Goal: Communication & Community: Answer question/provide support

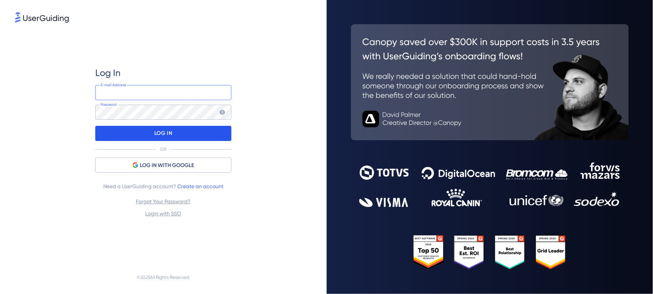
type input "[EMAIL_ADDRESS][DOMAIN_NAME]"
click at [186, 132] on div "LOG IN" at bounding box center [163, 133] width 136 height 15
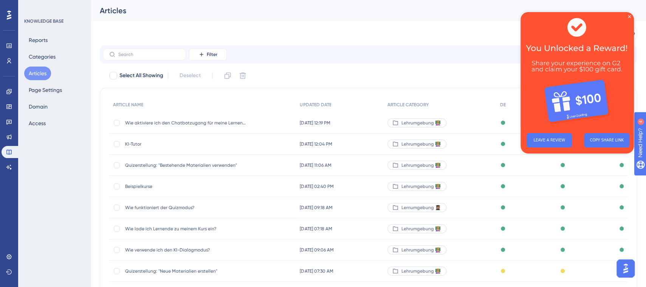
click at [456, 35] on div "Migrate from Go to Knowledge Base" at bounding box center [368, 33] width 537 height 24
click at [630, 19] on img at bounding box center [577, 69] width 113 height 115
click at [120, 54] on input "text" at bounding box center [148, 54] width 61 height 5
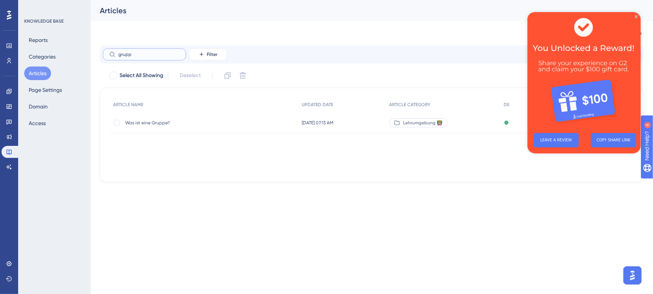
type input "grupp"
click at [186, 124] on span "Was ist eine Gruppe?" at bounding box center [185, 123] width 121 height 6
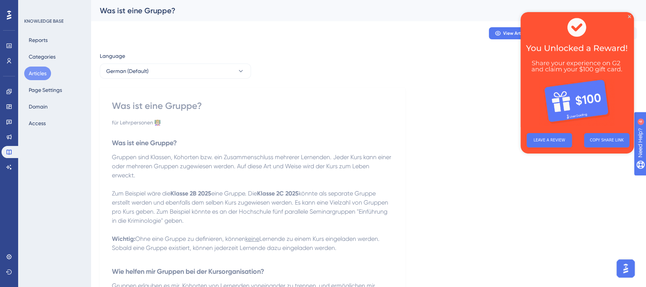
click at [42, 71] on button "Articles" at bounding box center [37, 74] width 27 height 14
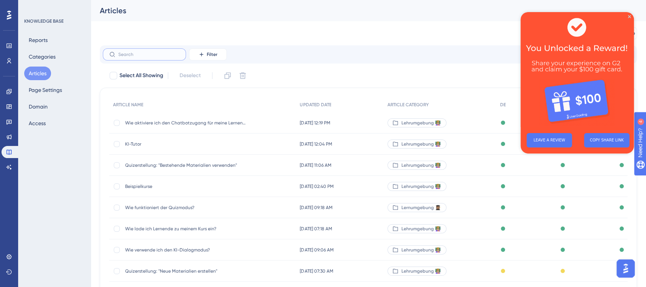
click at [155, 56] on input "text" at bounding box center [148, 54] width 61 height 5
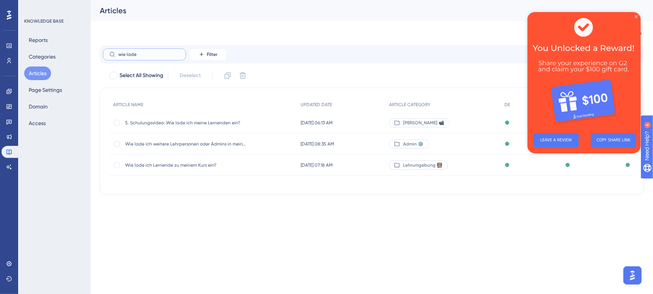
type input "wie lade"
click at [192, 164] on span "Wie lade ich Lernende zu meinem Kurs ein?" at bounding box center [185, 165] width 121 height 6
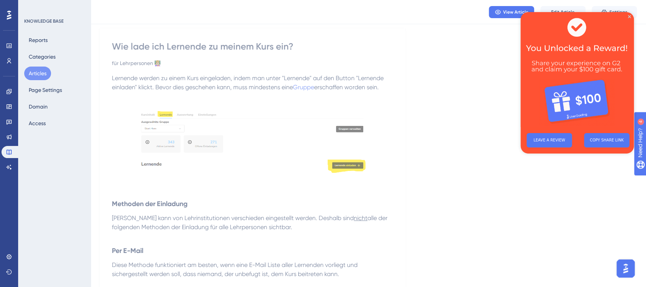
scroll to position [54, 0]
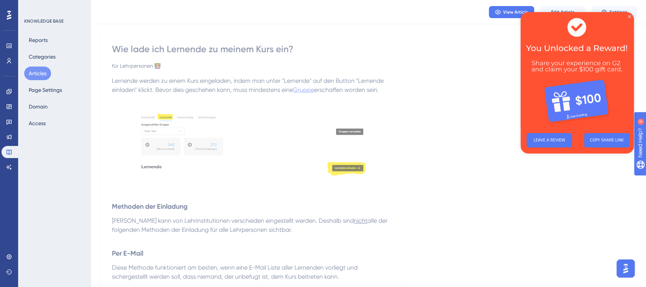
click at [306, 92] on span "Gruppe" at bounding box center [303, 89] width 21 height 7
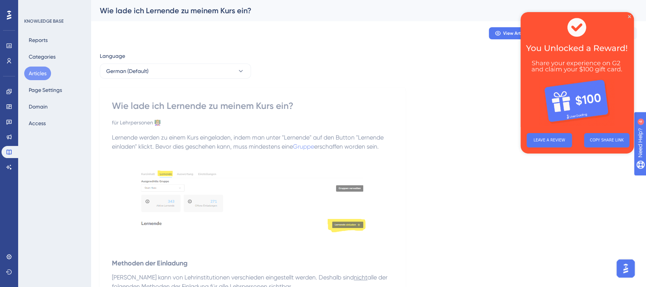
drag, startPoint x: 652, startPoint y: 54, endPoint x: 81, endPoint y: 15, distance: 571.7
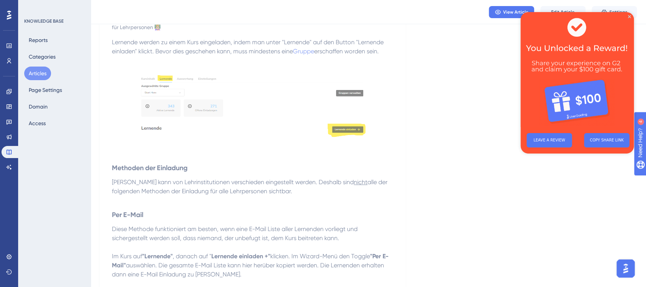
scroll to position [56, 0]
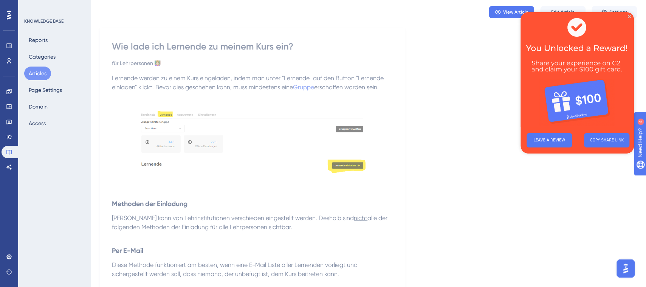
drag, startPoint x: 652, startPoint y: 33, endPoint x: 113, endPoint y: 20, distance: 539.2
drag, startPoint x: 572, startPoint y: 8, endPoint x: 59, endPoint y: 28, distance: 514.2
click at [572, 8] on button "Edit Article" at bounding box center [562, 12] width 45 height 12
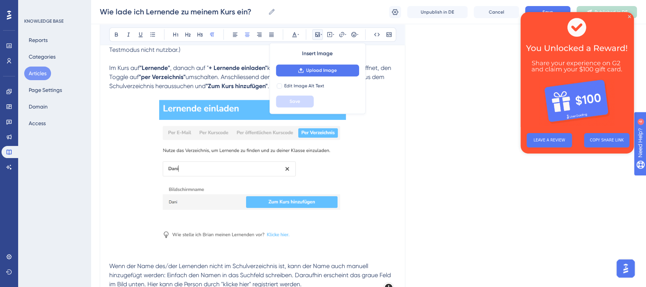
click at [425, 158] on div "Language German (Default) Wie lade ich Lernende zu meinem Kurs ein? für Lehrper…" at bounding box center [368, 172] width 537 height 1735
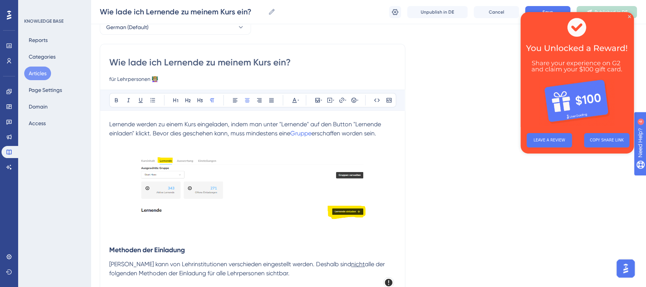
scroll to position [43, 0]
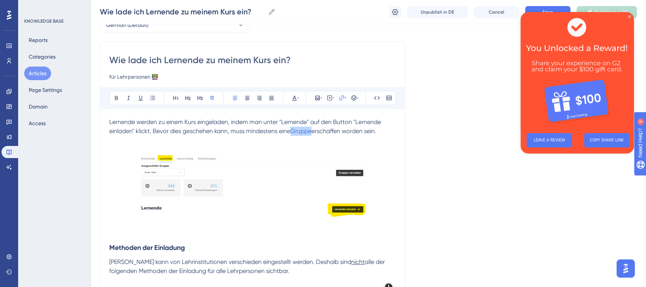
drag, startPoint x: 292, startPoint y: 130, endPoint x: 314, endPoint y: 129, distance: 21.6
click at [314, 129] on p "Lernende werden zu einem Kurs eingeladen, indem man unter "Lernende" auf den Bu…" at bounding box center [252, 127] width 287 height 18
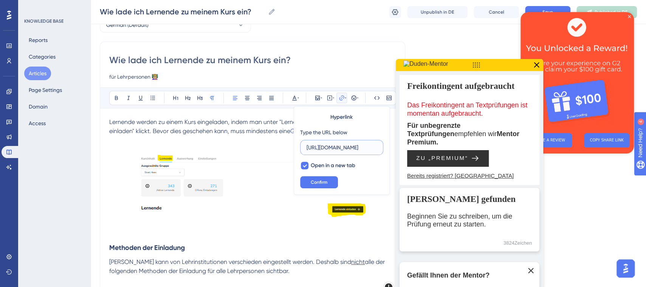
scroll to position [0, 0]
type input "h"
click at [276, 145] on p at bounding box center [252, 149] width 287 height 9
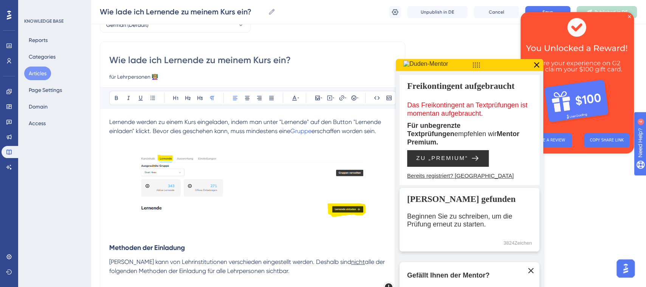
click at [316, 133] on span "erschaffen worden sein." at bounding box center [343, 130] width 65 height 7
click at [290, 132] on span "Lernende werden zu einem Kurs eingeladen, indem man unter "Lernende" auf den Bu…" at bounding box center [245, 126] width 273 height 16
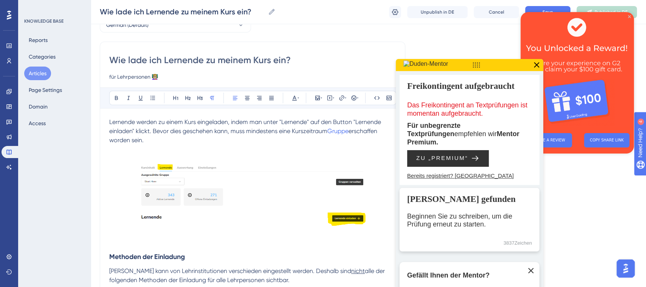
click at [631, 17] on icon "Close Preview" at bounding box center [629, 16] width 3 height 3
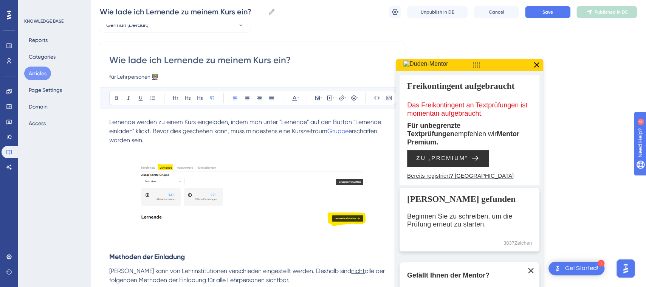
click at [533, 63] on icon at bounding box center [537, 65] width 10 height 10
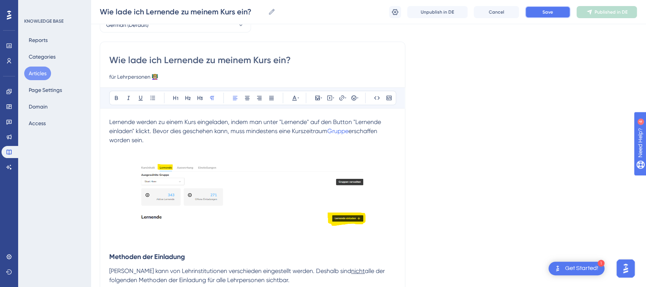
click at [553, 14] on button "Save" at bounding box center [547, 12] width 45 height 12
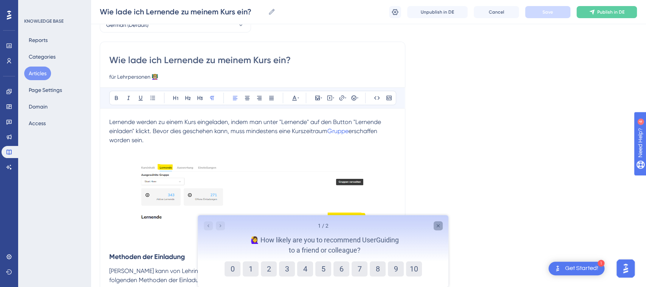
click at [440, 225] on icon "Close survey" at bounding box center [438, 226] width 6 height 6
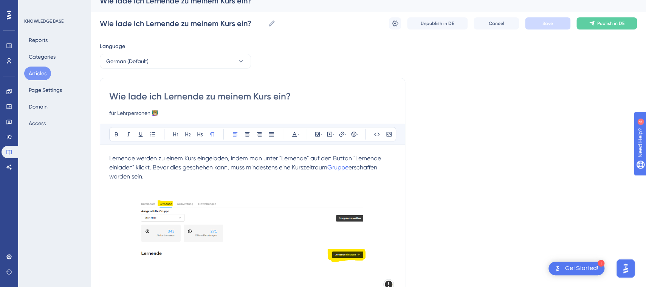
scroll to position [8, 0]
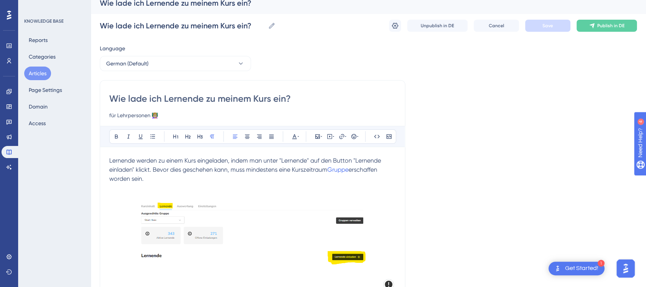
click at [290, 171] on span "Lernende werden zu einem Kurs eingeladen, indem man unter "Lernende" auf den Bu…" at bounding box center [245, 165] width 273 height 16
click at [280, 170] on span "Lernende werden zu einem Kurs eingeladen, indem man unter "Lernende" auf den Bu…" at bounding box center [245, 165] width 273 height 16
click at [294, 170] on span "Lernende werden zu einem Kurs eingeladen, indem man unter "Lernende" auf den Bu…" at bounding box center [245, 165] width 273 height 16
click at [549, 24] on span "Save" at bounding box center [547, 26] width 11 height 6
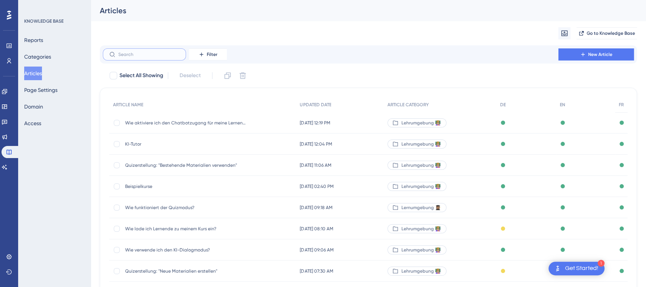
click at [135, 56] on input "text" at bounding box center [148, 54] width 61 height 5
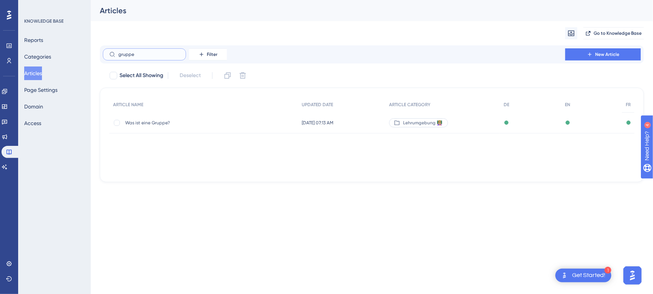
type input "gruppe"
click at [173, 121] on span "Was ist eine Gruppe?" at bounding box center [185, 123] width 121 height 6
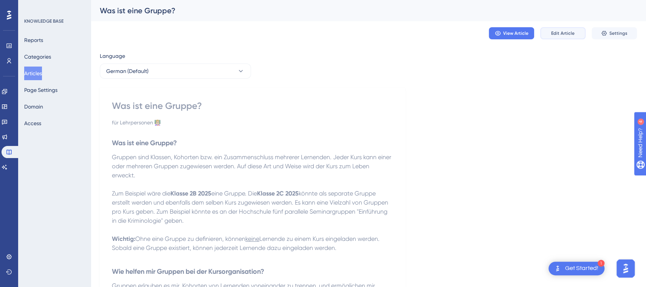
click at [569, 36] on span "Edit Article" at bounding box center [562, 33] width 23 height 6
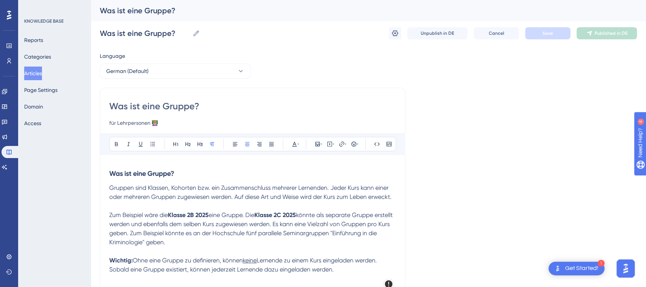
drag, startPoint x: 154, startPoint y: 107, endPoint x: 193, endPoint y: 110, distance: 39.5
click at [193, 110] on input "Was ist eine Gruppe?" at bounding box center [252, 106] width 287 height 12
type input "Was ist ein K?"
type input "Was ist ein Kurs?"
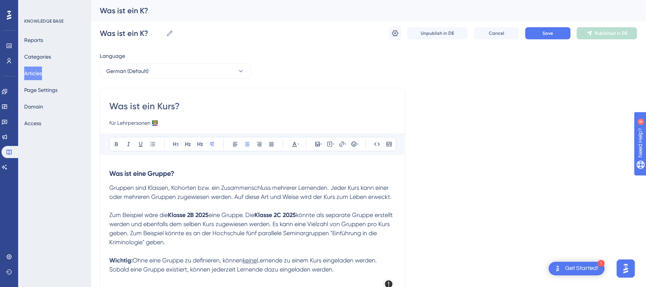
type input "Was ist ein Kurs?"
type input "Was ist ein Kurszei?"
type input "Was ist ein Kurszeitra?"
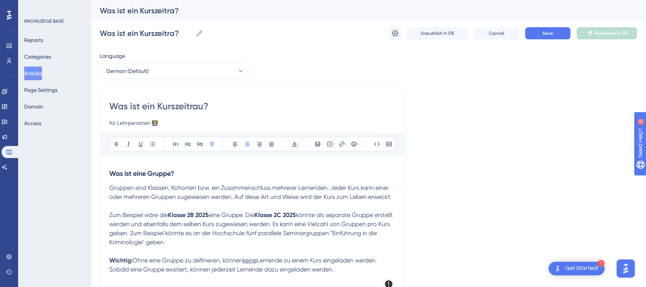
type input "Was ist ein Kurszeitraum?"
click at [144, 174] on strong "Was ist eine Gruppe?" at bounding box center [141, 173] width 65 height 8
drag, startPoint x: 144, startPoint y: 174, endPoint x: 173, endPoint y: 175, distance: 28.4
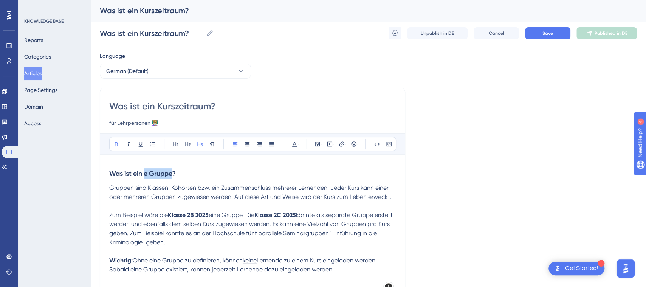
click at [173, 175] on strong "Was ist ein e Gruppe?" at bounding box center [142, 173] width 67 height 8
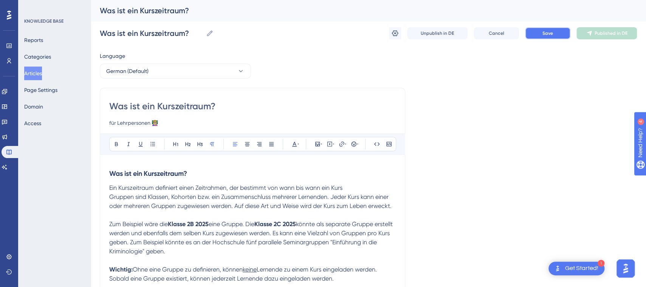
click at [545, 32] on span "Save" at bounding box center [547, 33] width 11 height 6
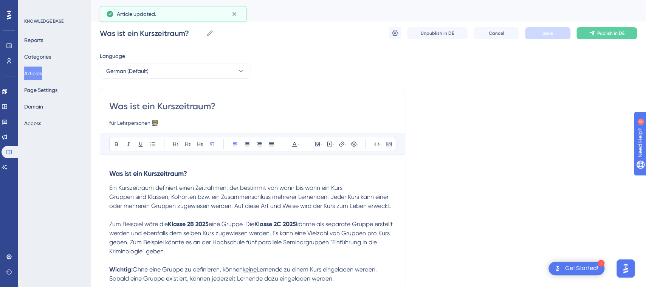
click at [363, 186] on p "Ein Kurszeitraum definiert einen Zeitrahmen, der bestimmt von wann bis wann ein…" at bounding box center [252, 187] width 287 height 9
click at [247, 185] on span "Ein Kurszeitraum definiert einen Zeitrahmen, der bestimmt von wann bis wann ein…" at bounding box center [225, 187] width 233 height 7
click at [0, 0] on lt-span "bestimmt ," at bounding box center [0, 0] width 0 height 0
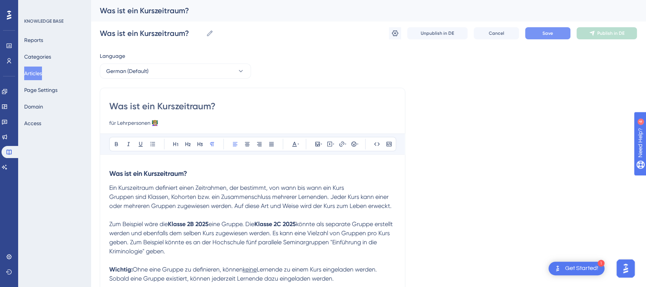
click at [361, 187] on p "Ein Kurszeitraum definiert einen Zeitrahmen, der bestimmt, von wann bis wann ei…" at bounding box center [252, 187] width 287 height 9
drag, startPoint x: 324, startPoint y: 189, endPoint x: 346, endPoint y: 189, distance: 22.3
click at [344, 189] on span "Ein Kurszeitraum definiert einen Zeitrahmen, der bestimmt, von wann bis wann ei…" at bounding box center [226, 187] width 235 height 7
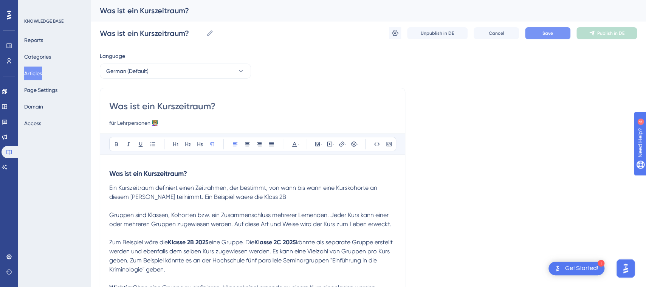
click at [225, 197] on span "Ein Kurszeitraum definiert einen Zeitrahmen, der bestimmt, von wann bis wann ei…" at bounding box center [244, 192] width 270 height 16
click at [0, 0] on lt-span "wäre" at bounding box center [0, 0] width 0 height 0
click at [270, 198] on p "Ein Kurszeitraum definiert einen Zeitrahmen, der bestimmt, von wann bis wann ei…" at bounding box center [252, 192] width 287 height 18
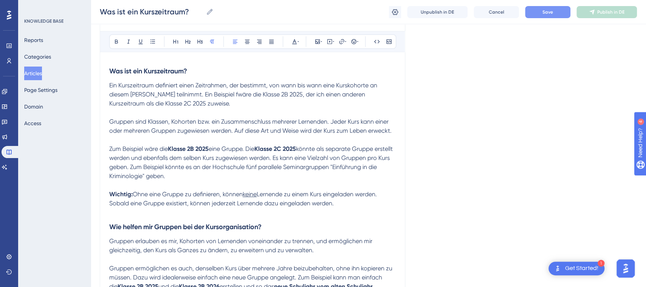
scroll to position [60, 7]
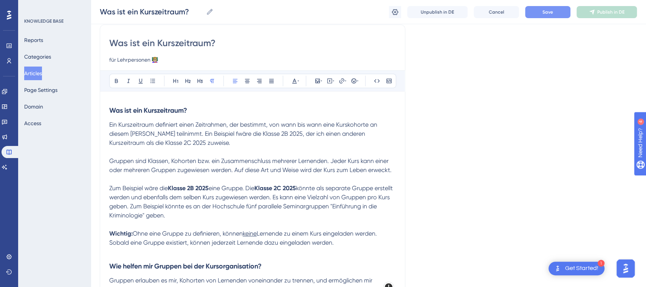
click at [215, 135] on span "Ein Kurszeitraum definiert einen Zeitrahmen, der bestimmt, von wann bis wann ei…" at bounding box center [244, 133] width 270 height 25
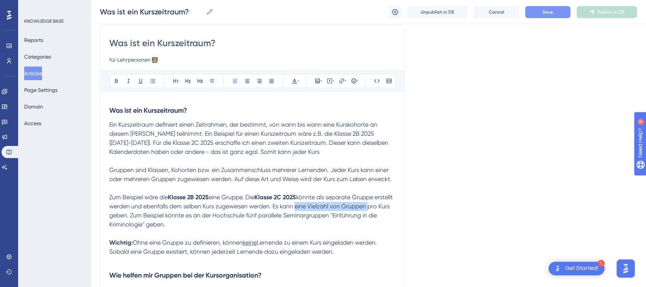
drag, startPoint x: 309, startPoint y: 206, endPoint x: 385, endPoint y: 207, distance: 76.4
click at [385, 207] on p "Zum Beispiel wäre die Klasse 2B 2025 eine Gruppe. Die Klasse 2C 2025 könnte als…" at bounding box center [252, 211] width 287 height 36
copy span "eine Vielzahl von Gruppen"
click at [321, 149] on p "Ein Kurszeitraum definiert einen Zeitrahmen, der bestimmt, von wann bis wann ei…" at bounding box center [252, 138] width 287 height 36
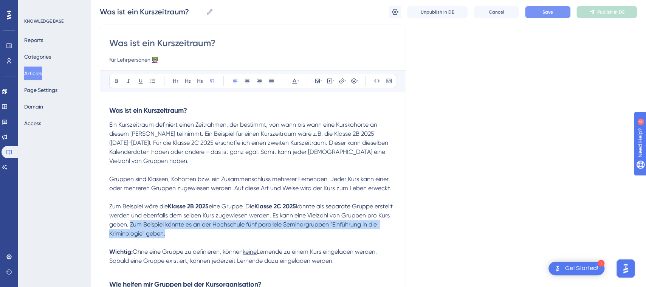
drag, startPoint x: 147, startPoint y: 224, endPoint x: 177, endPoint y: 231, distance: 31.0
click at [177, 231] on p "Zum Beispiel wäre die Klasse 2B 2025 eine Gruppe. Die Klasse 2C 2025 könnte als…" at bounding box center [252, 220] width 287 height 36
copy span "Zum Beispiel könnte es an der Hochschule fünf parallele Seminargruppen "Einführ…"
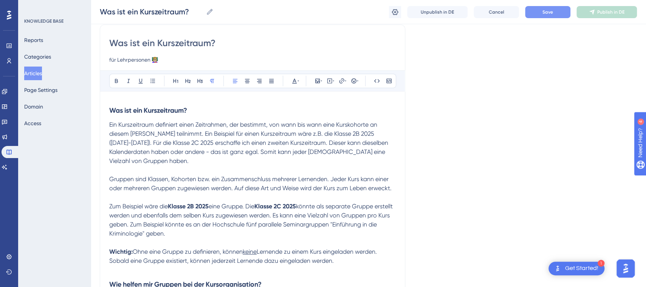
click at [146, 162] on p "Ein Kurszeitraum definiert einen Zeitrahmen, der bestimmt, von wann bis wann ei…" at bounding box center [252, 142] width 287 height 45
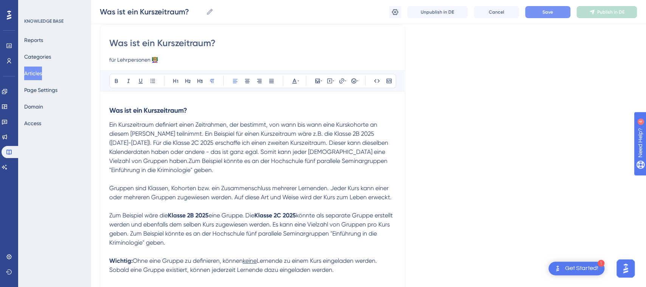
click at [122, 163] on span "Ein Kurszeitraum definiert einen Zeitrahmen, der bestimmt, von wann bis wann ei…" at bounding box center [249, 147] width 280 height 53
drag, startPoint x: 204, startPoint y: 161, endPoint x: 197, endPoint y: 163, distance: 7.4
click at [197, 163] on span "Ein Kurszeitraum definiert einen Zeitrahmen, der bestimmt, von wann bis wann ei…" at bounding box center [249, 147] width 281 height 53
click at [180, 134] on span "Ein Kurszeitraum definiert einen Zeitrahmen, der bestimmt, von wann bis wann ei…" at bounding box center [251, 147] width 285 height 53
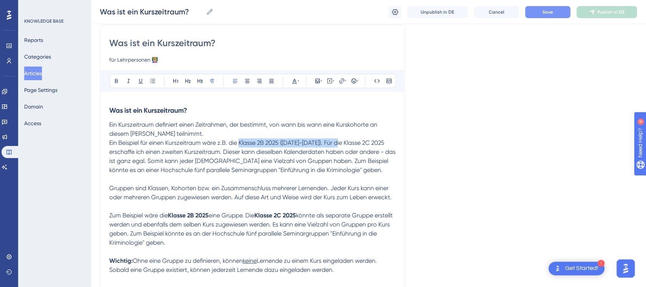
drag, startPoint x: 232, startPoint y: 143, endPoint x: 331, endPoint y: 144, distance: 99.1
click at [331, 144] on span "Ein Beispiel für einen Kurszeitraum wäre z.B. die Klasse 2B 2025 ([DATE]-[DATE]…" at bounding box center [253, 156] width 288 height 34
click at [113, 82] on icon at bounding box center [116, 81] width 6 height 6
drag, startPoint x: 254, startPoint y: 163, endPoint x: 222, endPoint y: 161, distance: 32.2
click at [254, 163] on span ". Für die Klasse 2C 2025 erschaffe ich einen zweiten Kurszeitraum. Dieser kann …" at bounding box center [253, 156] width 288 height 34
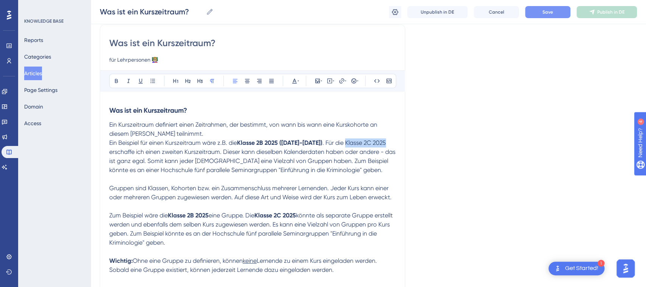
drag, startPoint x: 358, startPoint y: 143, endPoint x: 115, endPoint y: 153, distance: 243.3
click at [115, 153] on span ". Für die Klasse 2C 2025 erschaffe ich einen zweiten Kurszeitraum. Dieser kann …" at bounding box center [253, 156] width 288 height 34
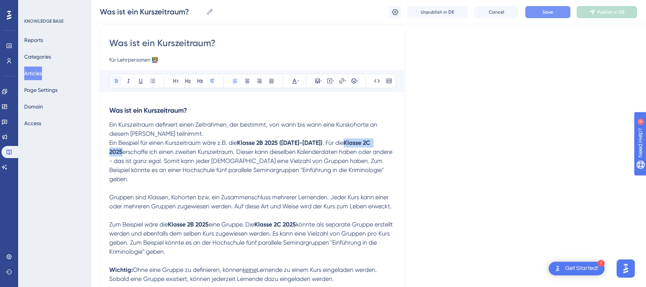
click at [115, 81] on icon at bounding box center [116, 81] width 3 height 4
click at [183, 152] on span "erschaffe ich einen zweiten Kurszeitraum. Dieser kann dieselben Kalenderdaten h…" at bounding box center [251, 165] width 285 height 34
drag, startPoint x: 334, startPoint y: 269, endPoint x: 71, endPoint y: 258, distance: 262.6
click at [91, 258] on div "Performance Users Engagement Widgets Feedback Product Updates Knowledge Base AI…" at bounding box center [368, 265] width 555 height 651
copy p "Wichtig: Ohne eine Gruppe zu definieren, können keine Lernende zu einem [DEMOGR…"
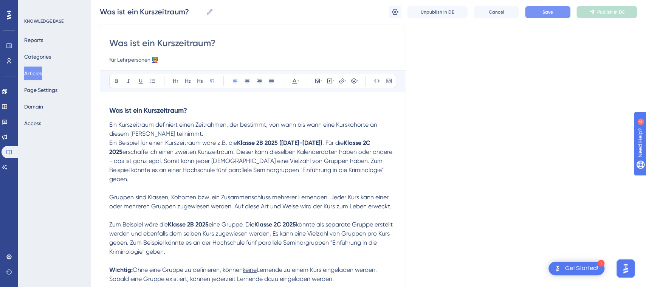
click at [130, 184] on p at bounding box center [252, 188] width 287 height 9
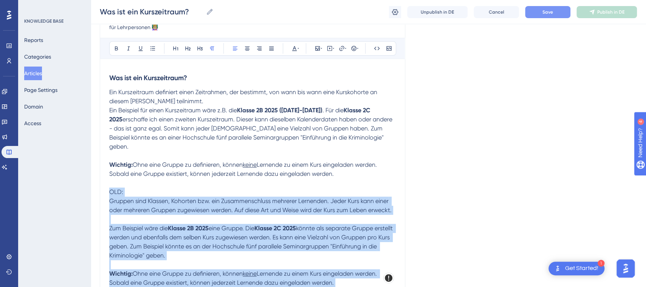
scroll to position [115, 7]
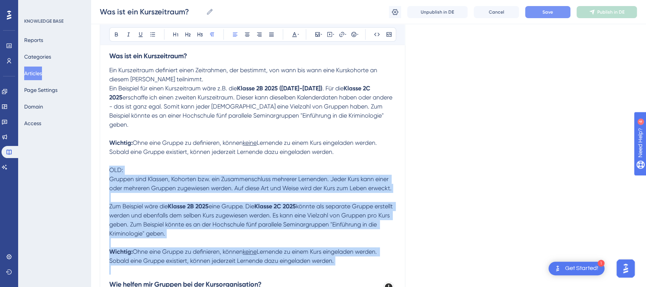
drag, startPoint x: 103, startPoint y: 214, endPoint x: 348, endPoint y: 249, distance: 247.4
click at [348, 249] on div "Was ist ein Kurszeitraum? Ein Kurszeitraum definiert einen Zeitrahmen, der best…" at bounding box center [252, 275] width 287 height 459
click at [291, 36] on icon at bounding box center [294, 34] width 6 height 6
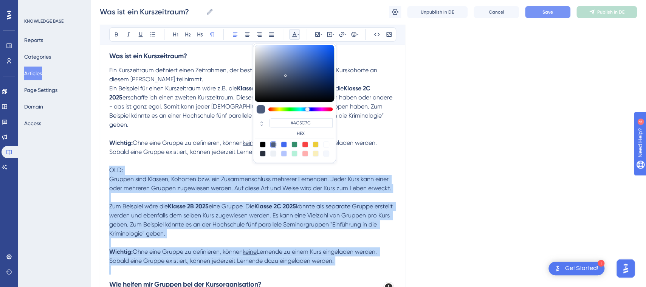
click at [302, 152] on div at bounding box center [305, 153] width 6 height 6
type input "#FFAFAF"
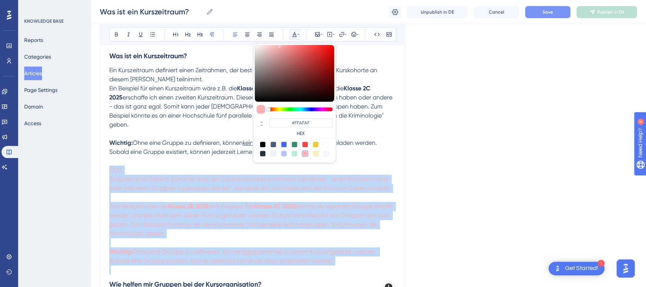
click at [212, 175] on span "Gruppen sind Klassen, Kohorten bzw. ein Zusammenschluss mehrerer Lernenden. Jed…" at bounding box center [250, 183] width 282 height 16
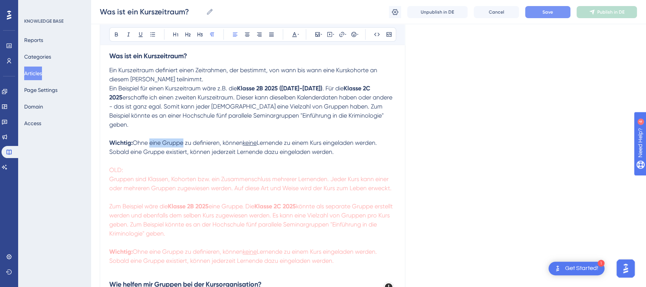
drag, startPoint x: 177, startPoint y: 133, endPoint x: 143, endPoint y: 136, distance: 33.7
click at [143, 139] on span "Ohne eine Gruppe zu definieren, können" at bounding box center [188, 142] width 110 height 7
drag, startPoint x: 156, startPoint y: 145, endPoint x: 181, endPoint y: 144, distance: 25.0
click at [181, 144] on span "Lernende zu einem Kurs eingeladen werden. Sobald eine Gruppe existiert, können …" at bounding box center [252, 147] width 287 height 16
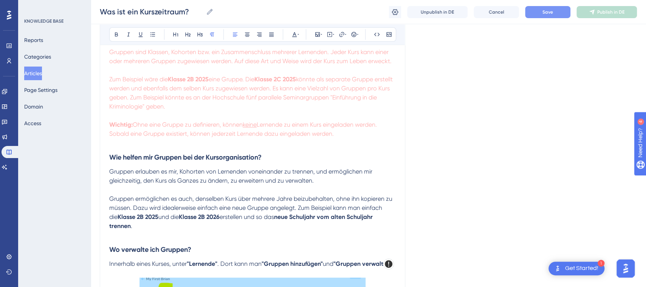
scroll to position [252, 7]
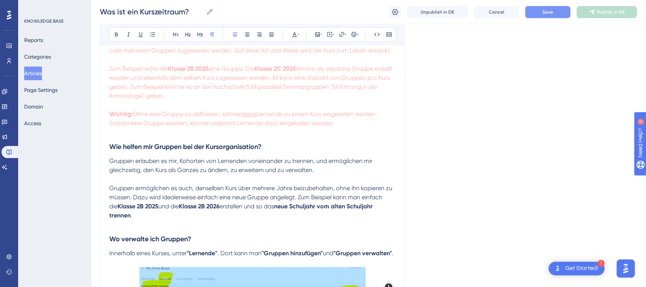
drag, startPoint x: 651, startPoint y: 101, endPoint x: 21, endPoint y: 11, distance: 636.5
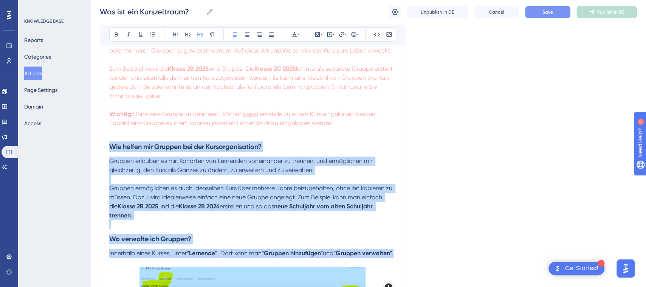
drag, startPoint x: 102, startPoint y: 135, endPoint x: 184, endPoint y: 254, distance: 144.3
click at [184, 256] on div "Was ist ein Kurszeitraum? Ein Kurszeitraum definiert einen Zeitrahmen, der best…" at bounding box center [252, 138] width 287 height 459
copy div "Wie helfen mir Gruppen bei der Kursorganisation? Gruppen erlauben es mir, Kohor…"
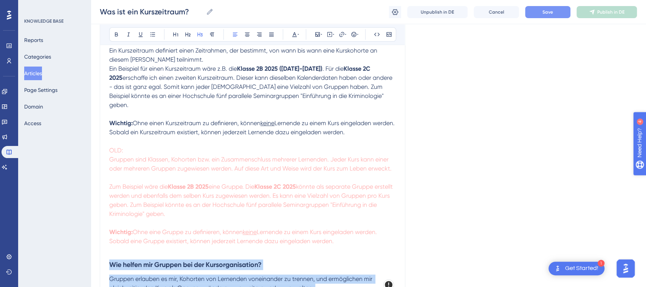
scroll to position [132, 7]
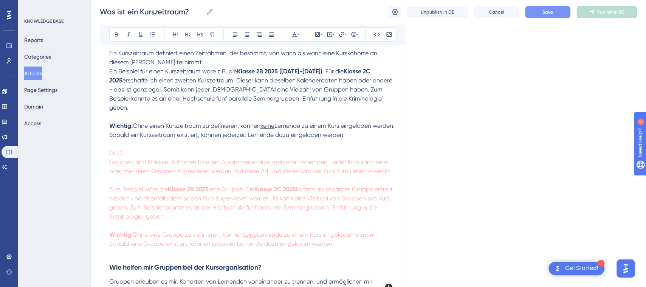
click at [117, 139] on p at bounding box center [252, 143] width 287 height 9
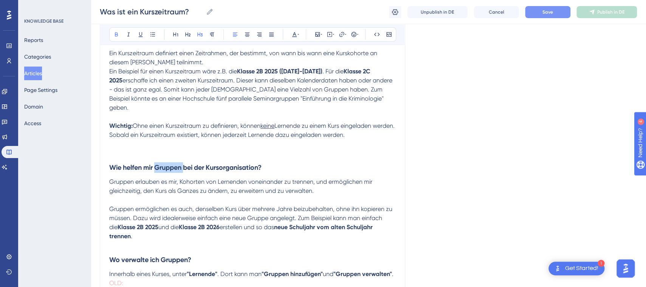
drag, startPoint x: 179, startPoint y: 157, endPoint x: 149, endPoint y: 160, distance: 30.5
click at [149, 163] on strong "Wie helfen mir Gruppen bei der Kursorganisation?" at bounding box center [185, 167] width 152 height 8
drag, startPoint x: 126, startPoint y: 171, endPoint x: 101, endPoint y: 173, distance: 25.0
click at [101, 173] on div "Was ist ein Kurszeitraum? für Lehrpersonen 👩🏼‍🏫 Bold Italic Underline Bullet Po…" at bounding box center [252, 290] width 305 height 675
drag, startPoint x: 126, startPoint y: 199, endPoint x: 104, endPoint y: 202, distance: 22.5
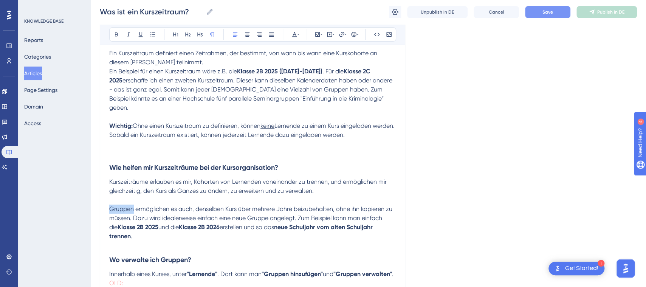
click at [109, 205] on span "Gruppen ermöglichen es auch, denselben Kurs über mehrere Jahre beizubehalten, o…" at bounding box center [251, 217] width 285 height 25
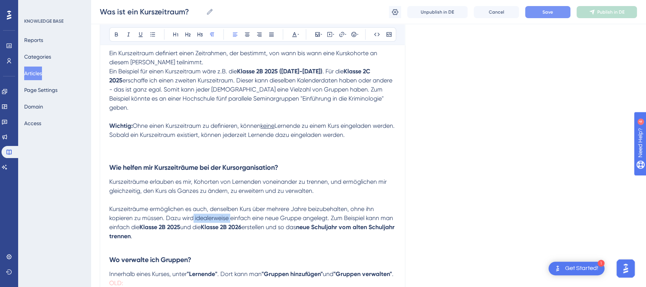
drag, startPoint x: 225, startPoint y: 210, endPoint x: 186, endPoint y: 212, distance: 38.6
click at [186, 212] on p "Kurszeiträume ermöglichen es auch, denselben Kurs über mehrere Jahre beizubehal…" at bounding box center [252, 223] width 287 height 36
drag, startPoint x: 262, startPoint y: 210, endPoint x: 238, endPoint y: 209, distance: 23.8
click at [238, 209] on span "Kurszeiträume ermöglichen es auch, denselben Kurs über mehrere Jahre beizubehal…" at bounding box center [246, 217] width 274 height 25
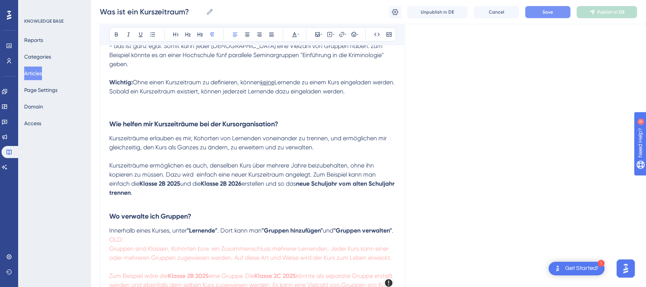
scroll to position [176, 7]
click at [222, 163] on span "Kurszeiträume ermöglichen es auch, denselben Kurs über mehrere Jahre beizubehal…" at bounding box center [243, 173] width 268 height 25
drag, startPoint x: 143, startPoint y: 206, endPoint x: 181, endPoint y: 208, distance: 38.2
click at [181, 211] on strong "Wo verwalte ich Gruppen?" at bounding box center [150, 215] width 82 height 8
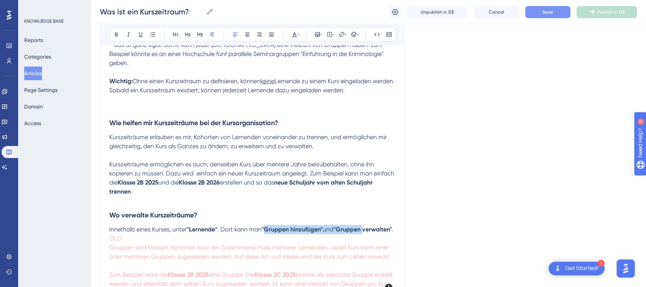
drag, startPoint x: 260, startPoint y: 222, endPoint x: 361, endPoint y: 219, distance: 100.6
click at [361, 225] on p "Innerhalb eines Kurses, unter "Lernende" . Dort kann man "Gruppen hinzufügen" u…" at bounding box center [252, 229] width 287 height 9
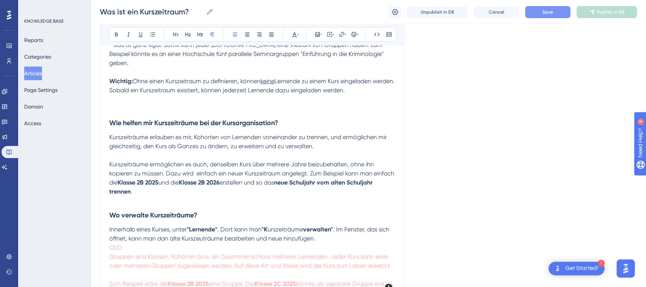
click at [195, 231] on span ". Im Fenster, das sich öffnet, kann man dan alte Kurszeuträume bearbeiten und n…" at bounding box center [250, 234] width 282 height 16
click at [161, 230] on span ". Im Fenster, das sich öffnet, kann man dan alte Kurszeiträume bearbeiten und n…" at bounding box center [250, 234] width 282 height 16
click at [332, 231] on p "Innerhalb eines Kurses, unter "Lernende" . Dort kann man "K urszeiträume verwal…" at bounding box center [252, 234] width 287 height 18
drag, startPoint x: 310, startPoint y: 220, endPoint x: 259, endPoint y: 220, distance: 51.0
click at [259, 225] on p "Innerhalb eines Kurses, unter "Lernende" . Dort kann man "K urszeiträume verwal…" at bounding box center [252, 234] width 287 height 18
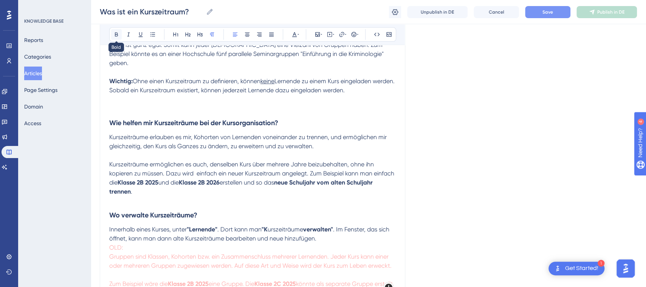
click at [113, 34] on icon at bounding box center [116, 34] width 6 height 6
click at [112, 37] on button at bounding box center [116, 34] width 11 height 11
click at [260, 136] on span "Kurszeiträume erlauben es mir, Kohorten von Lernenden voneinander zu trennen, u…" at bounding box center [248, 141] width 279 height 16
click at [332, 229] on p "Innerhalb eines Kurses, unter "Lernende" . Dort kann man "Kurszeiträume verwalt…" at bounding box center [252, 234] width 287 height 18
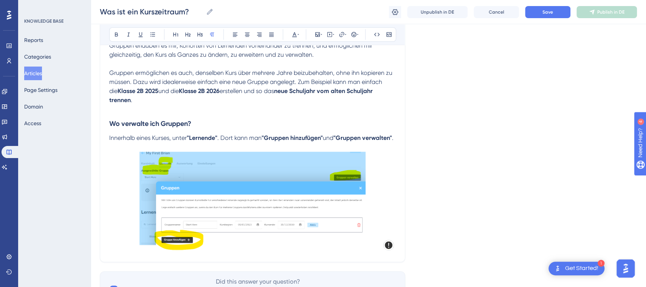
scroll to position [506, 7]
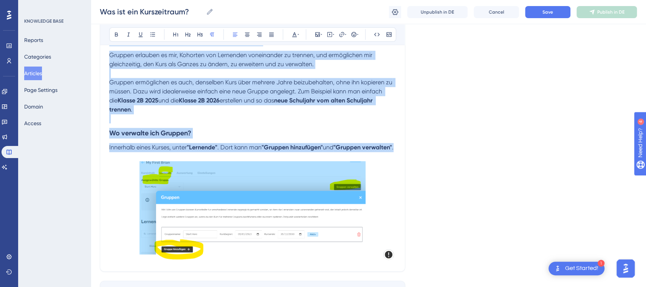
drag, startPoint x: 132, startPoint y: 133, endPoint x: 100, endPoint y: 21, distance: 116.4
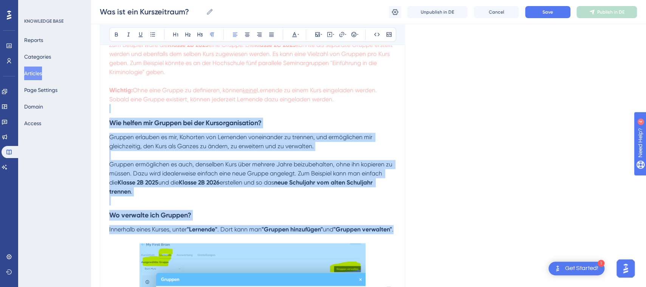
scroll to position [418, 7]
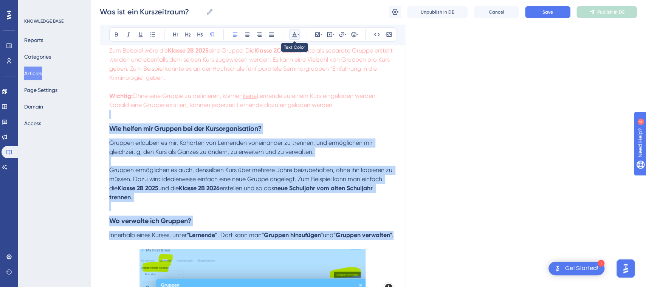
click at [291, 35] on icon at bounding box center [294, 34] width 6 height 6
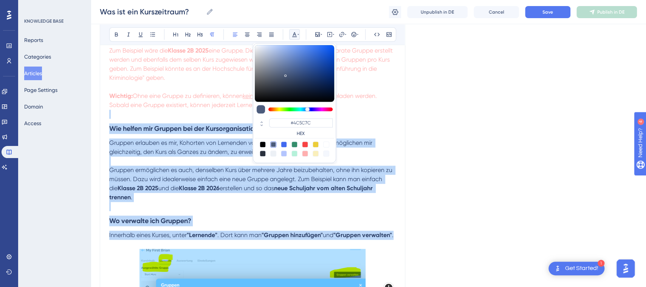
click at [302, 154] on div at bounding box center [305, 153] width 6 height 6
type input "#FFAFAF"
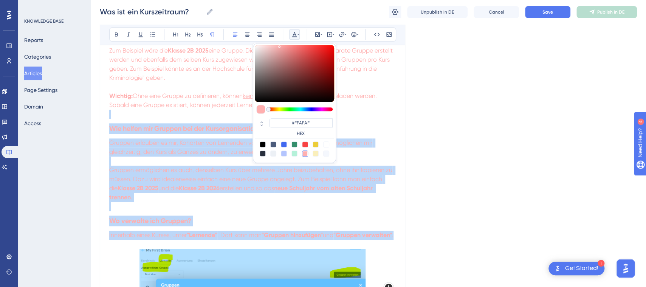
click at [213, 119] on h3 "Wie helfen mir Gruppen bei der Kursorganisation?" at bounding box center [252, 129] width 287 height 20
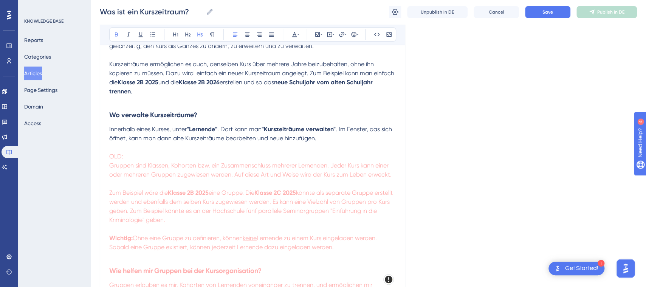
scroll to position [254, 7]
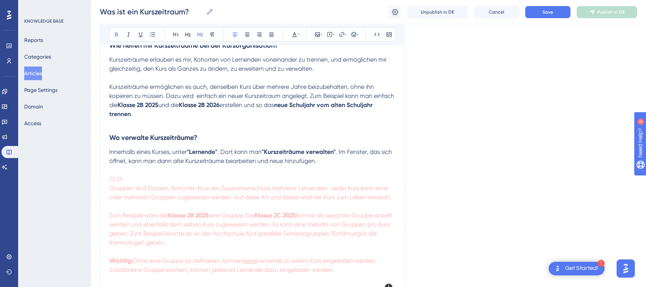
click at [334, 150] on p "Innerhalb eines Kurses, unter "Lernende" . Dort kann man "Kurszeiträume verwalt…" at bounding box center [252, 156] width 287 height 18
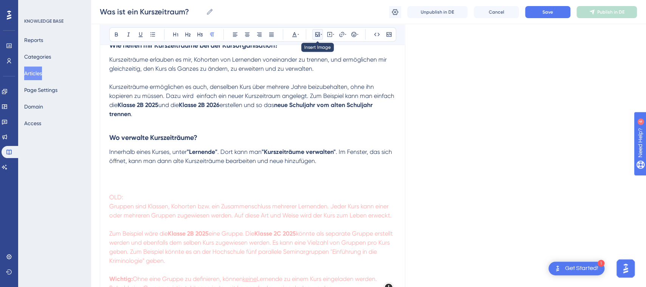
click at [315, 34] on icon at bounding box center [317, 34] width 5 height 5
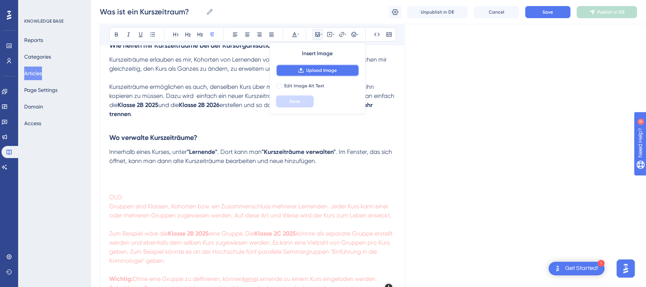
click at [317, 67] on span "Upload Image" at bounding box center [321, 70] width 31 height 6
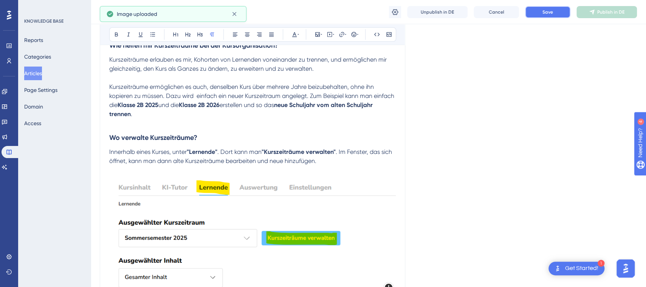
click at [547, 14] on span "Save" at bounding box center [547, 12] width 11 height 6
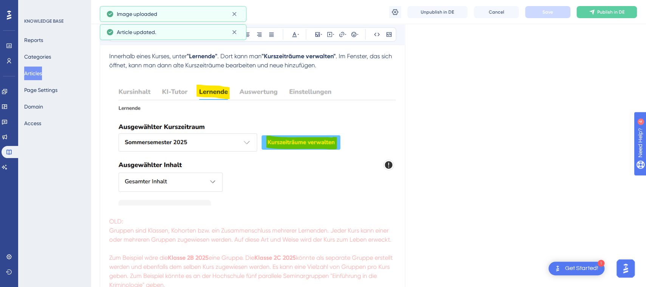
scroll to position [347, 7]
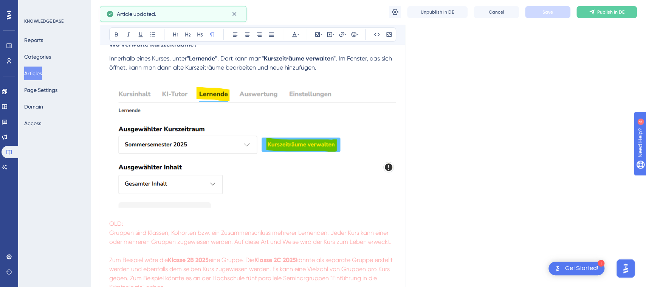
click at [171, 210] on p at bounding box center [252, 214] width 287 height 9
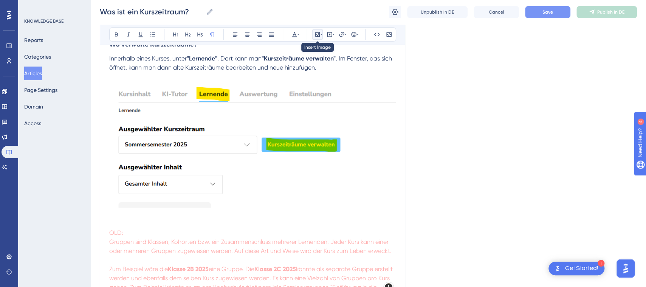
click at [312, 38] on button at bounding box center [317, 34] width 11 height 11
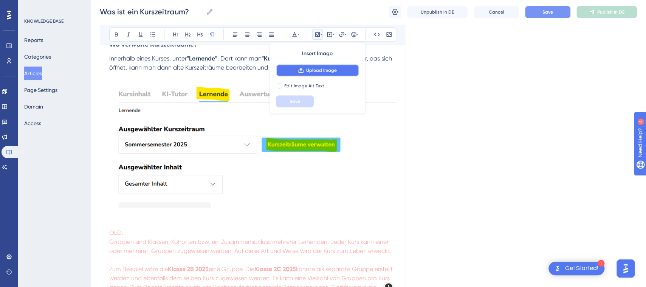
click at [317, 68] on span "Upload Image" at bounding box center [321, 70] width 31 height 6
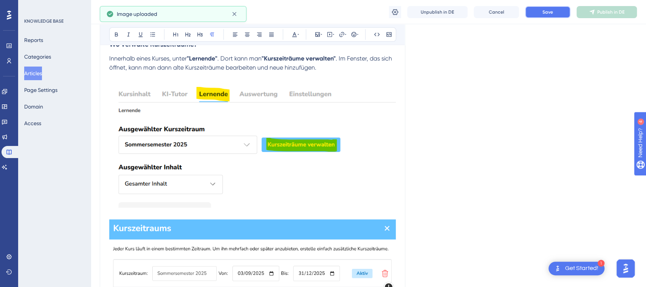
click at [546, 12] on span "Save" at bounding box center [547, 12] width 11 height 6
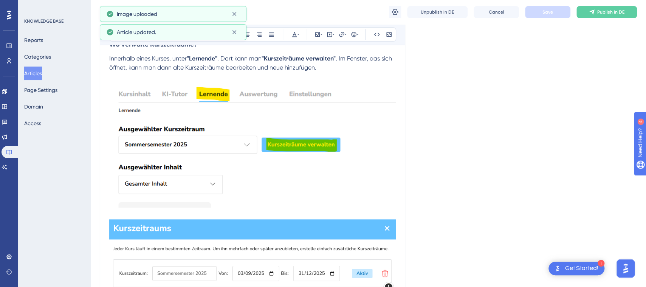
click at [237, 170] on img at bounding box center [252, 144] width 287 height 126
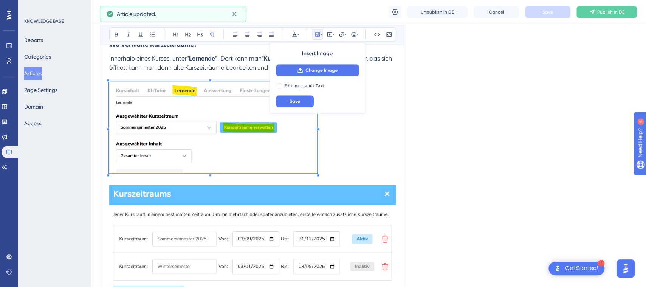
click at [310, 167] on div "Was ist ein Kurszeitraum? Ein Kurszeitraum definiert einen Zeitrahmen, der best…" at bounding box center [252, 238] width 287 height 849
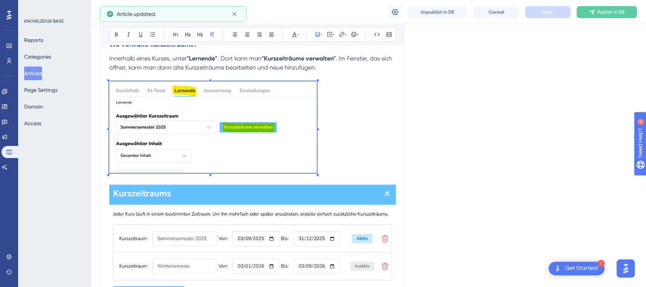
click at [303, 214] on img at bounding box center [252, 251] width 287 height 135
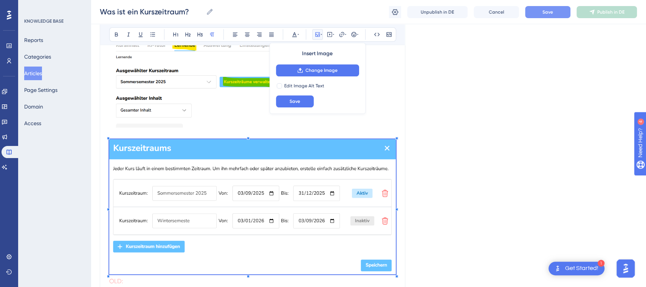
scroll to position [424, 7]
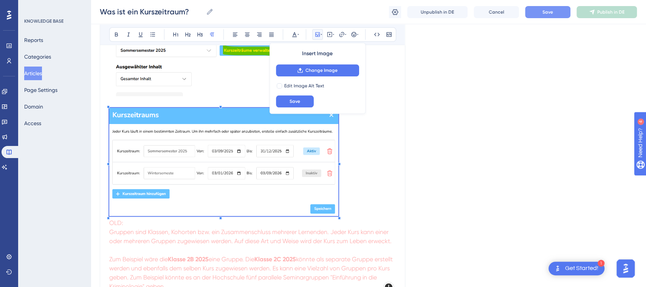
click at [331, 213] on div "Was ist ein Kurszeitraum? Ein Kurszeitraum definiert einen Zeitrahmen, der best…" at bounding box center [252, 147] width 287 height 821
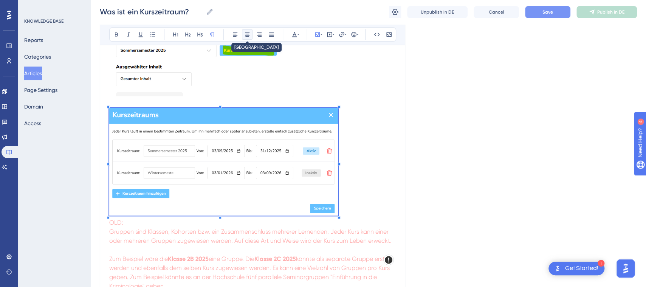
click at [244, 36] on icon at bounding box center [247, 34] width 6 height 6
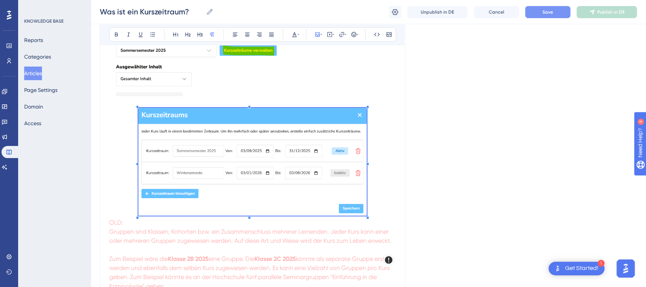
click at [191, 68] on img at bounding box center [213, 50] width 208 height 91
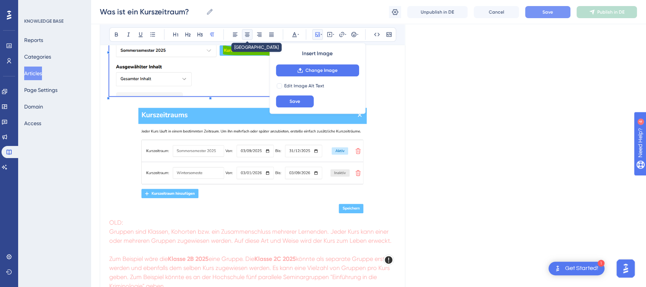
click at [244, 36] on icon at bounding box center [247, 34] width 6 height 6
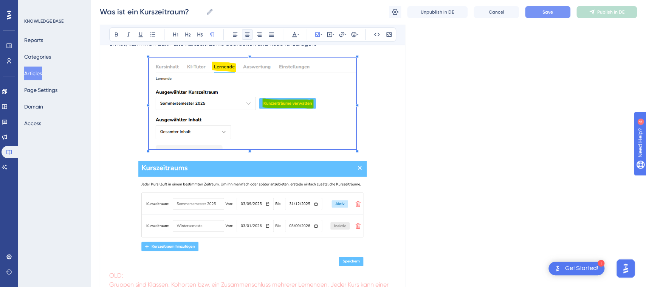
scroll to position [381, 7]
